Goal: Navigation & Orientation: Go to known website

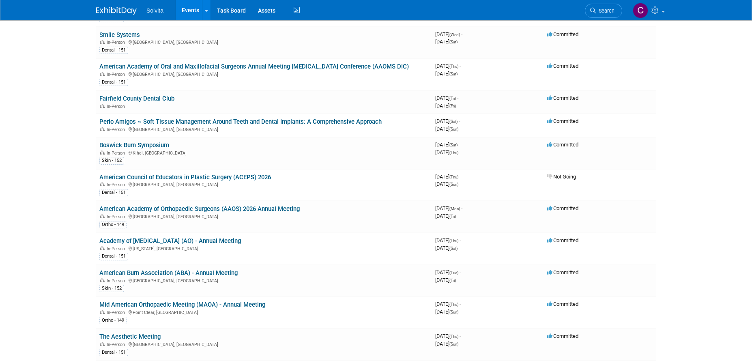
click at [190, 11] on link "Events" at bounding box center [191, 10] width 30 height 20
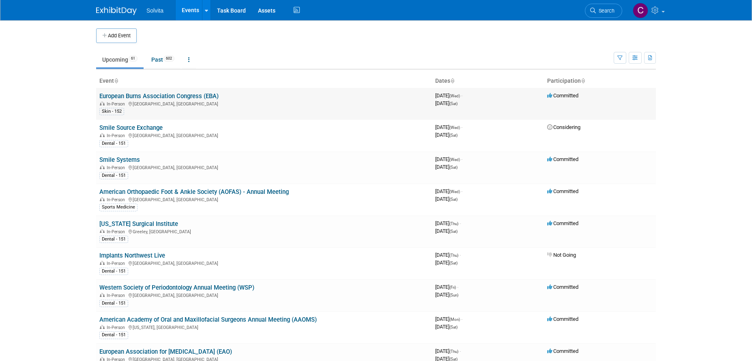
click at [195, 94] on link "European Burns Association Congress (EBA)" at bounding box center [158, 95] width 119 height 7
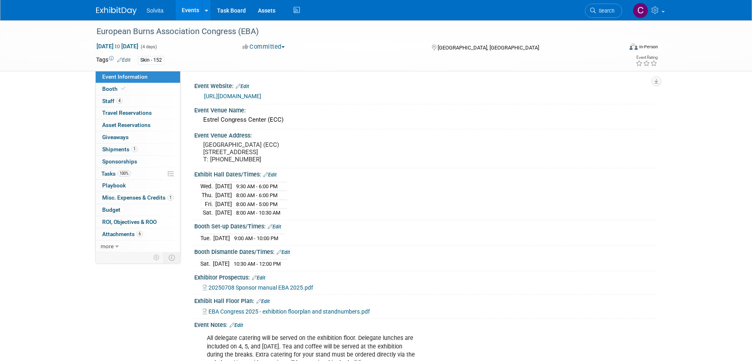
click at [231, 94] on link "https://www.eba2025.org/" at bounding box center [232, 96] width 57 height 6
